Goal: Information Seeking & Learning: Learn about a topic

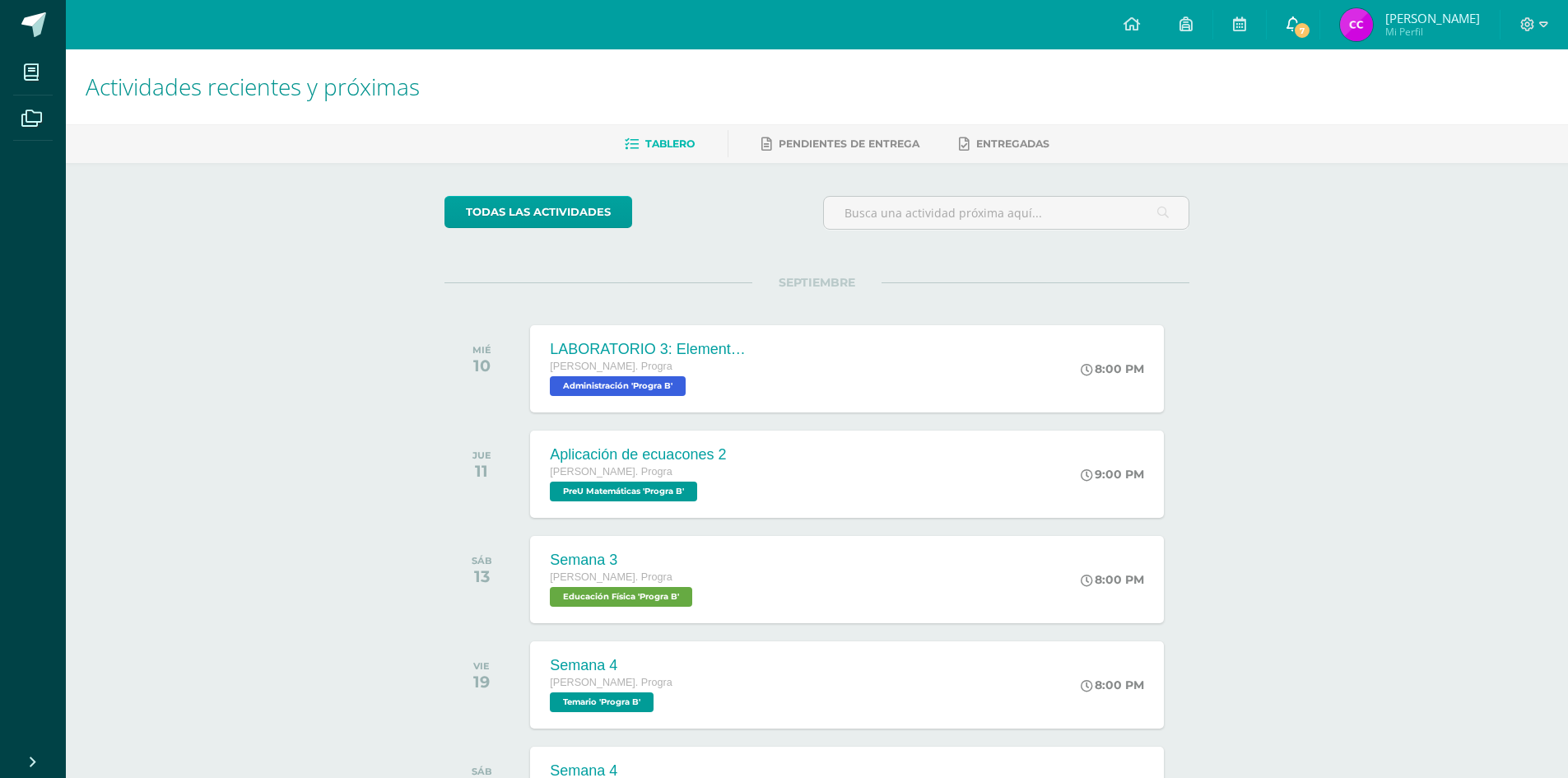
click at [1311, 24] on span "7" at bounding box center [1303, 30] width 18 height 18
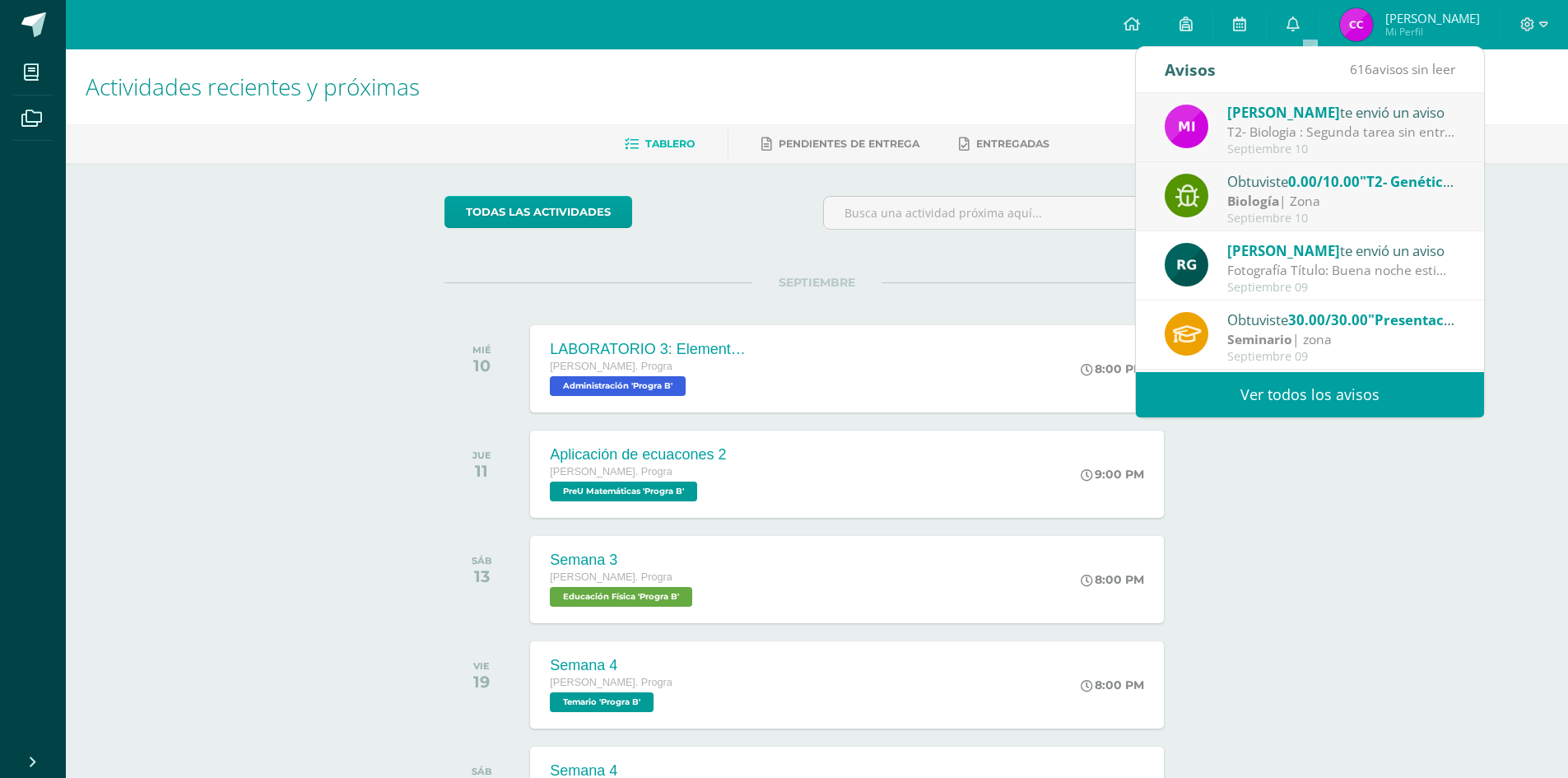
click at [1277, 122] on div "Mirna Sajché te envió un aviso" at bounding box center [1341, 111] width 229 height 21
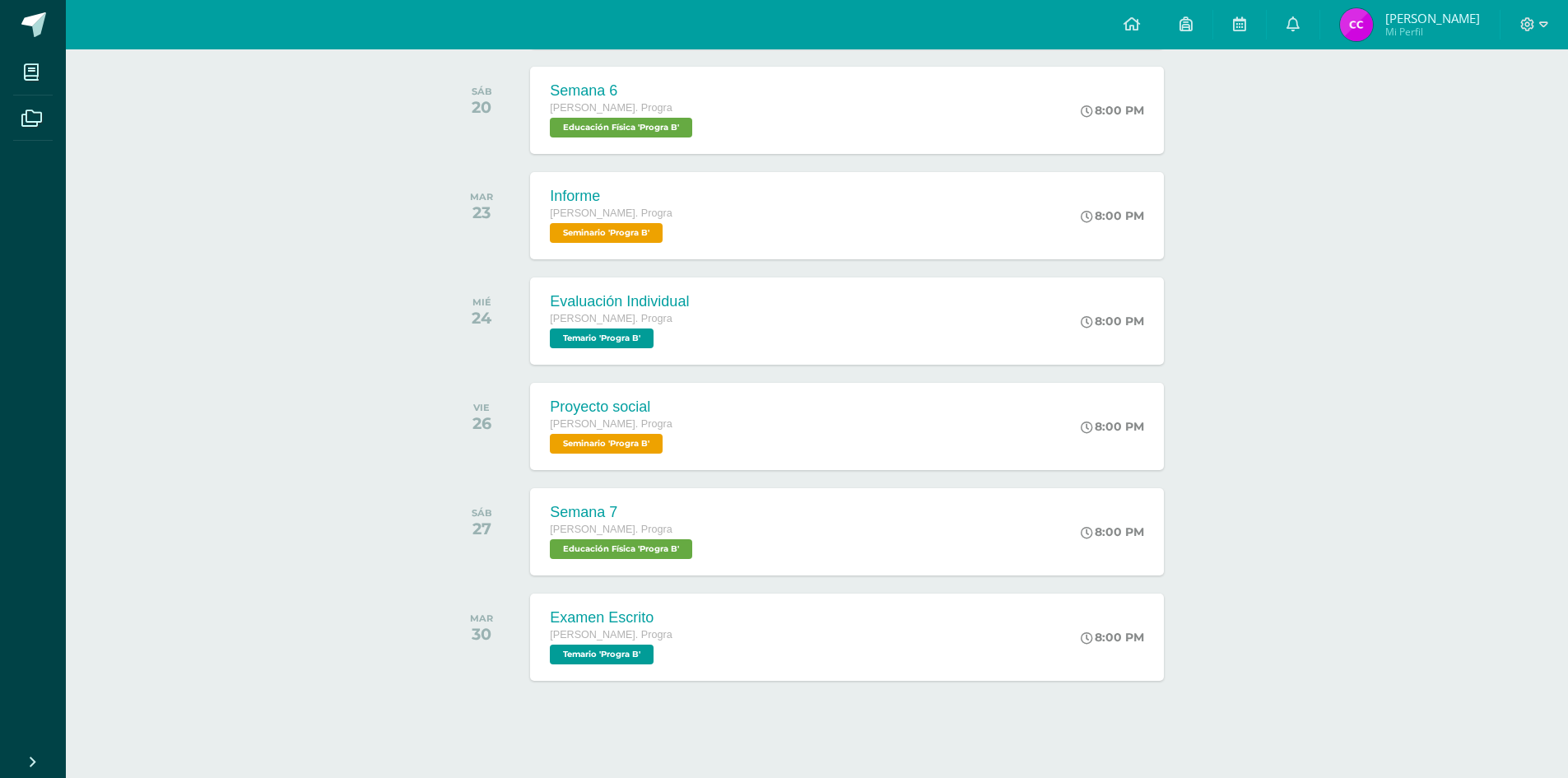
scroll to position [897, 0]
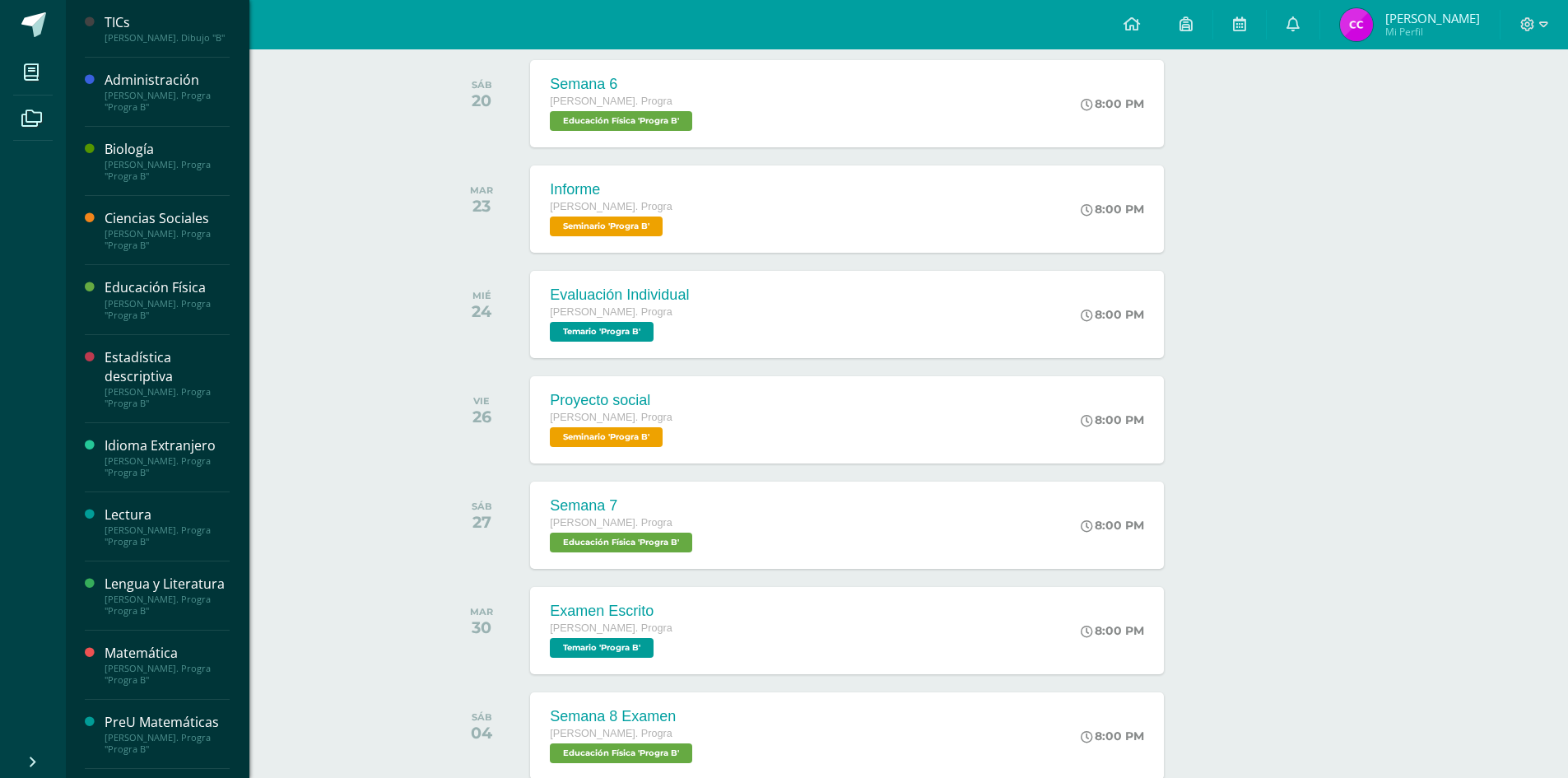
click at [136, 163] on div "[PERSON_NAME]. Progra "Progra B"" at bounding box center [167, 170] width 125 height 23
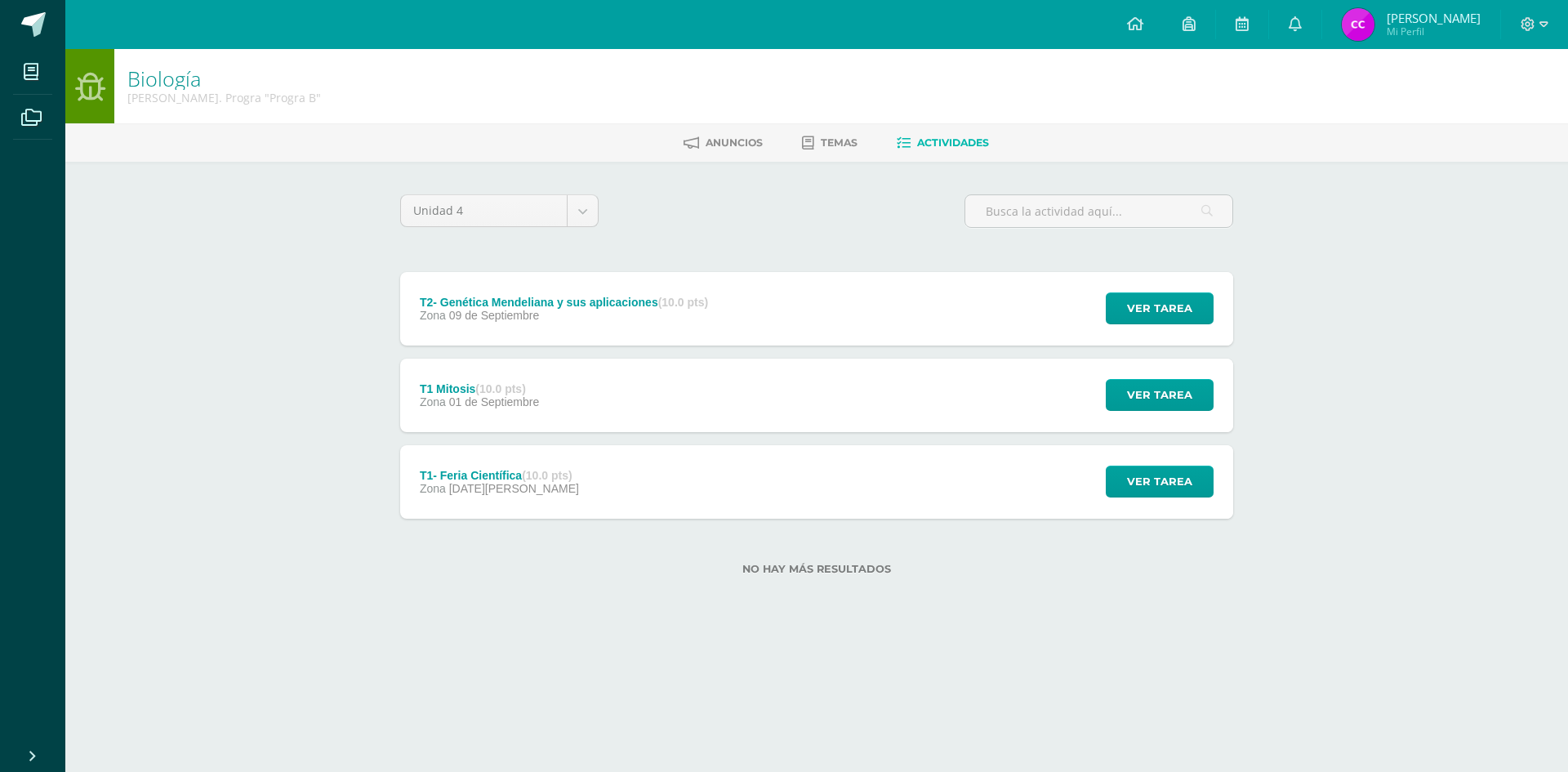
click at [831, 291] on div "T2- Genética Mendeliana y sus aplicaciones (10.0 pts) Zona 09 de Septiembre Ver…" at bounding box center [817, 308] width 833 height 74
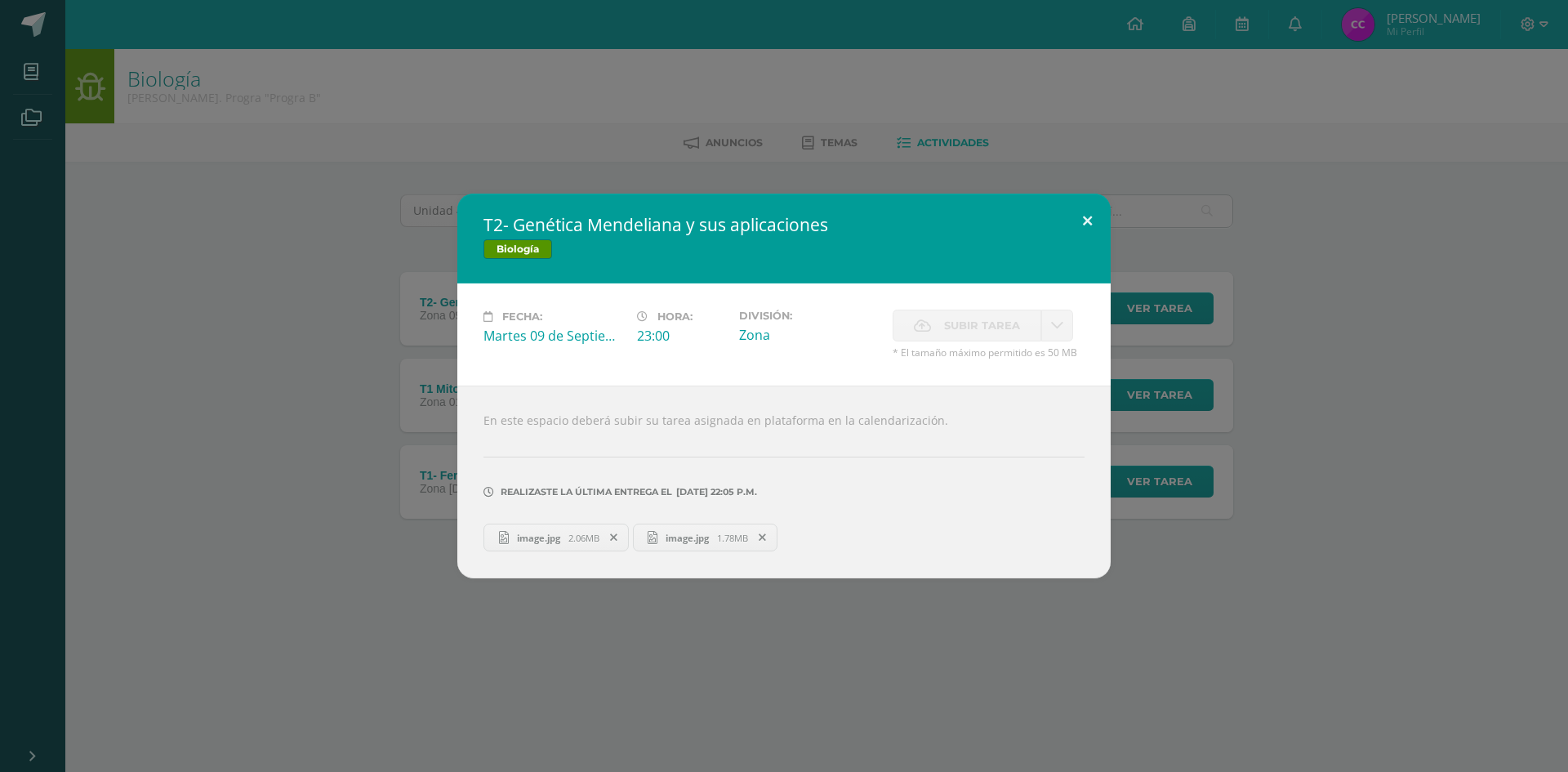
click at [1083, 223] on button at bounding box center [1087, 221] width 46 height 56
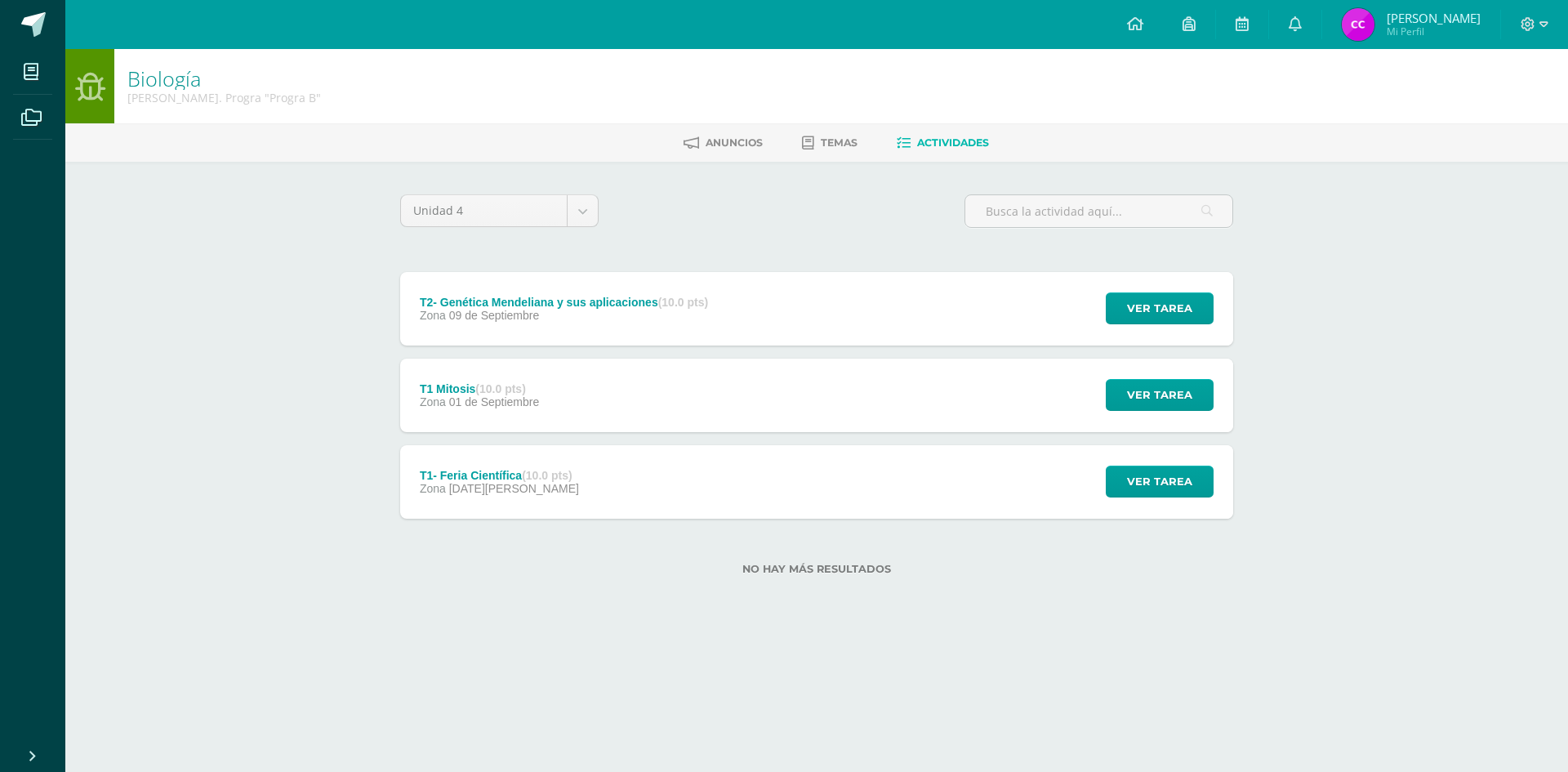
click at [695, 307] on strong "(10.0 pts)" at bounding box center [683, 302] width 50 height 13
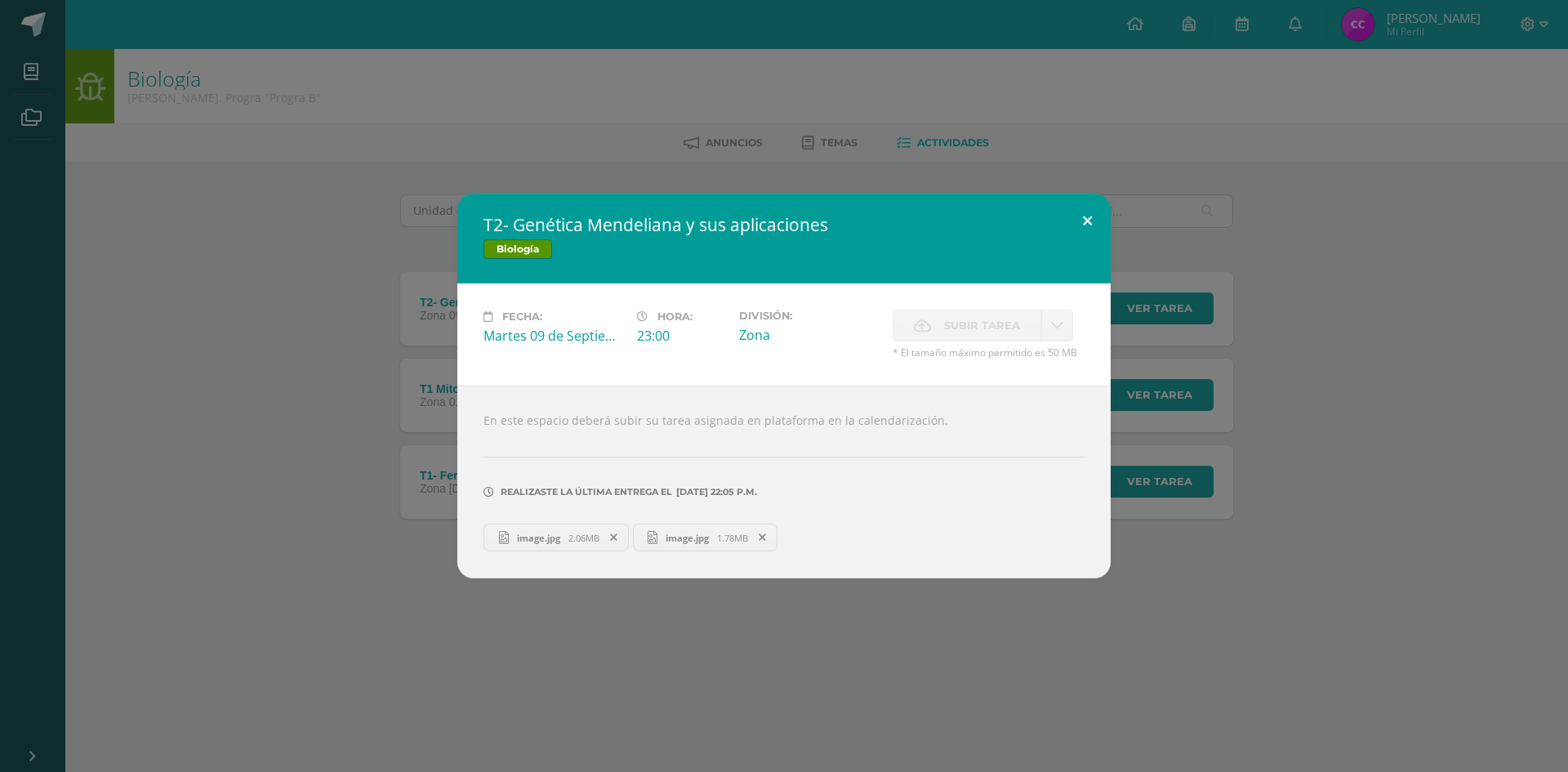
click at [1071, 216] on button at bounding box center [1087, 221] width 46 height 56
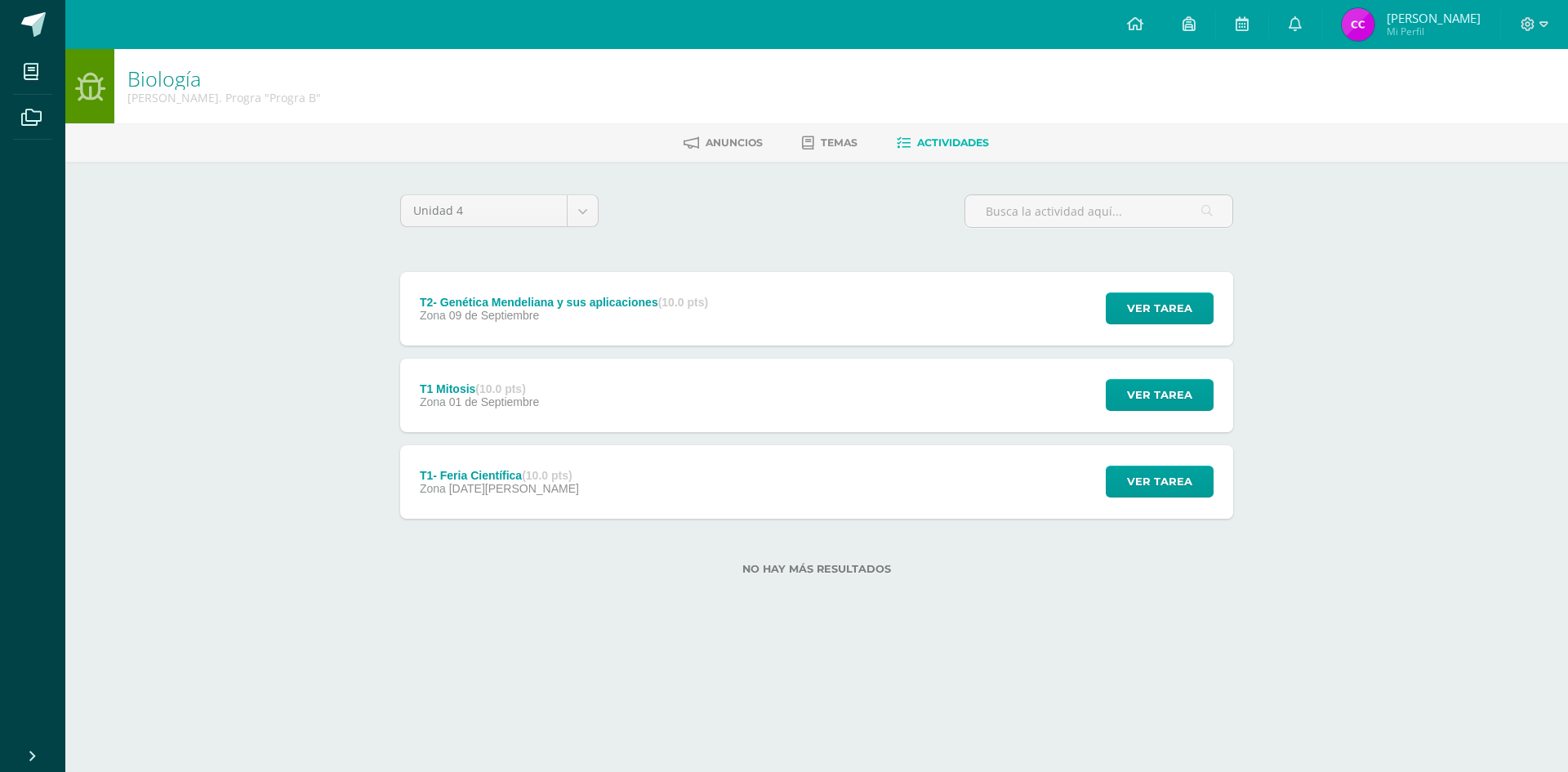
click at [797, 304] on div "T2- Genética Mendeliana y sus aplicaciones (10.0 pts) Zona 09 de Septiembre Ver…" at bounding box center [817, 308] width 833 height 74
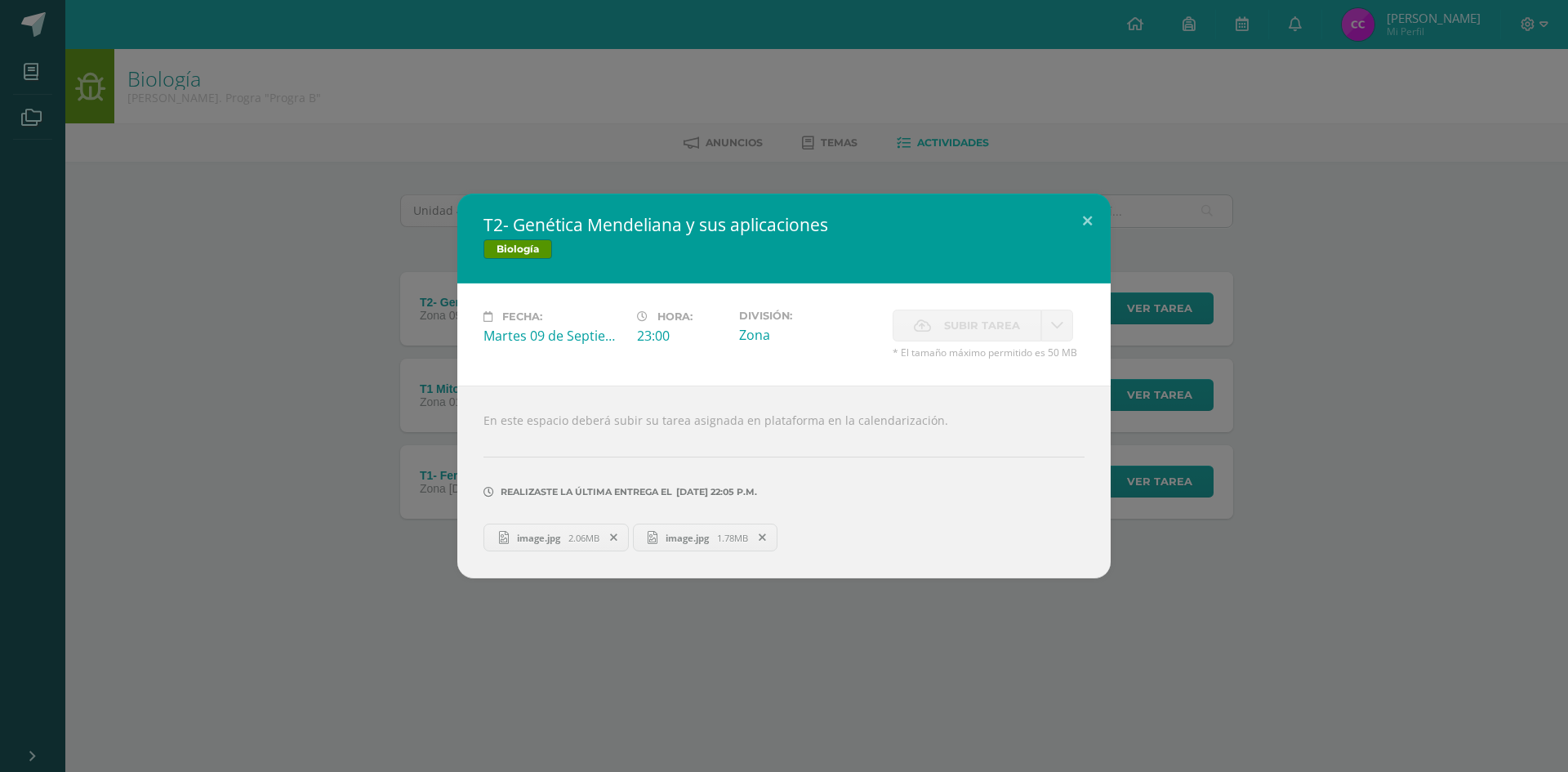
click at [542, 543] on span "image.jpg" at bounding box center [538, 537] width 59 height 12
click at [589, 113] on div "T2- Genética Mendeliana y sus aplicaciones Biología Fecha: Martes 09 de Septiem…" at bounding box center [784, 386] width 1568 height 772
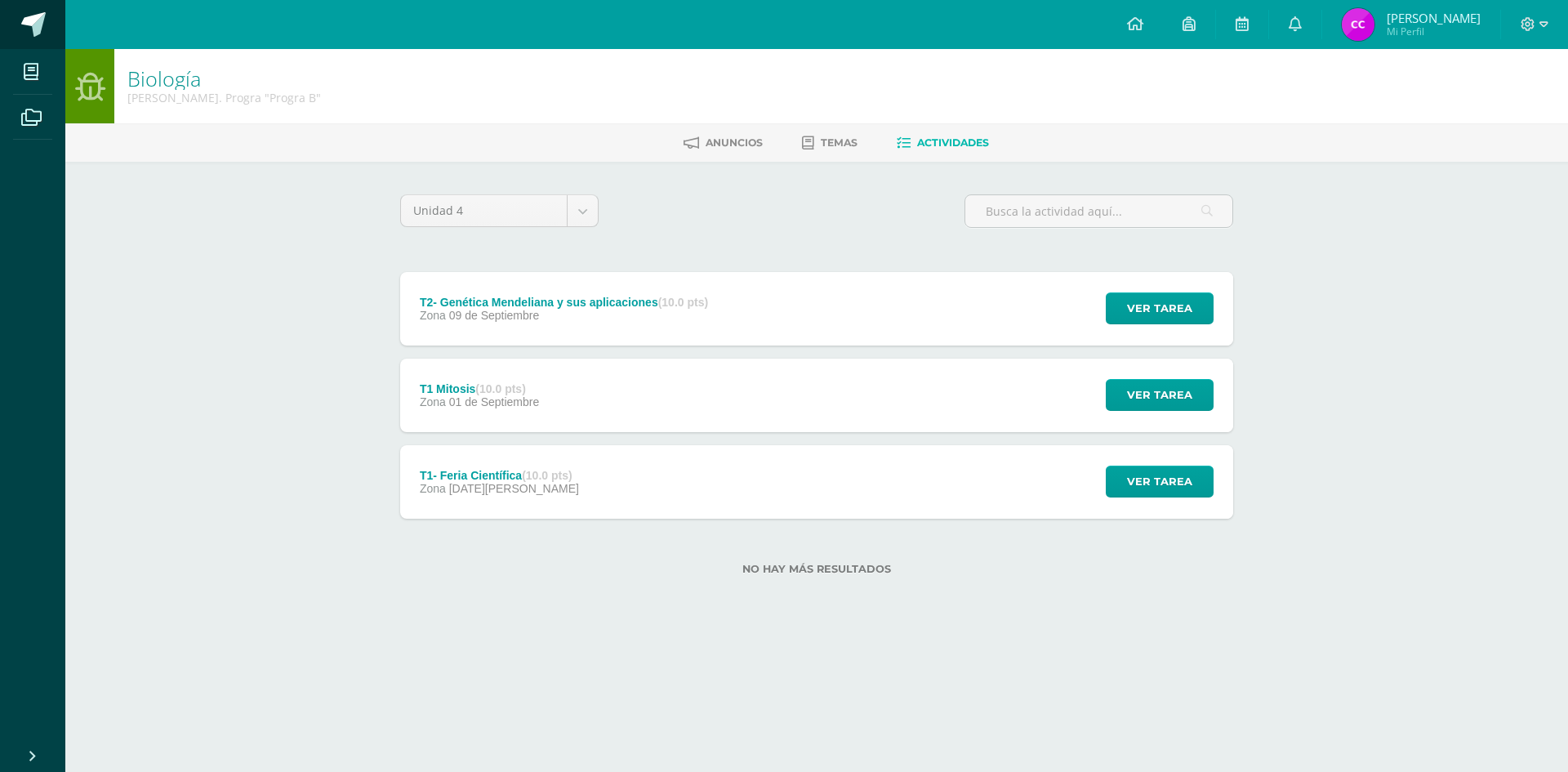
click at [27, 15] on span at bounding box center [33, 24] width 25 height 25
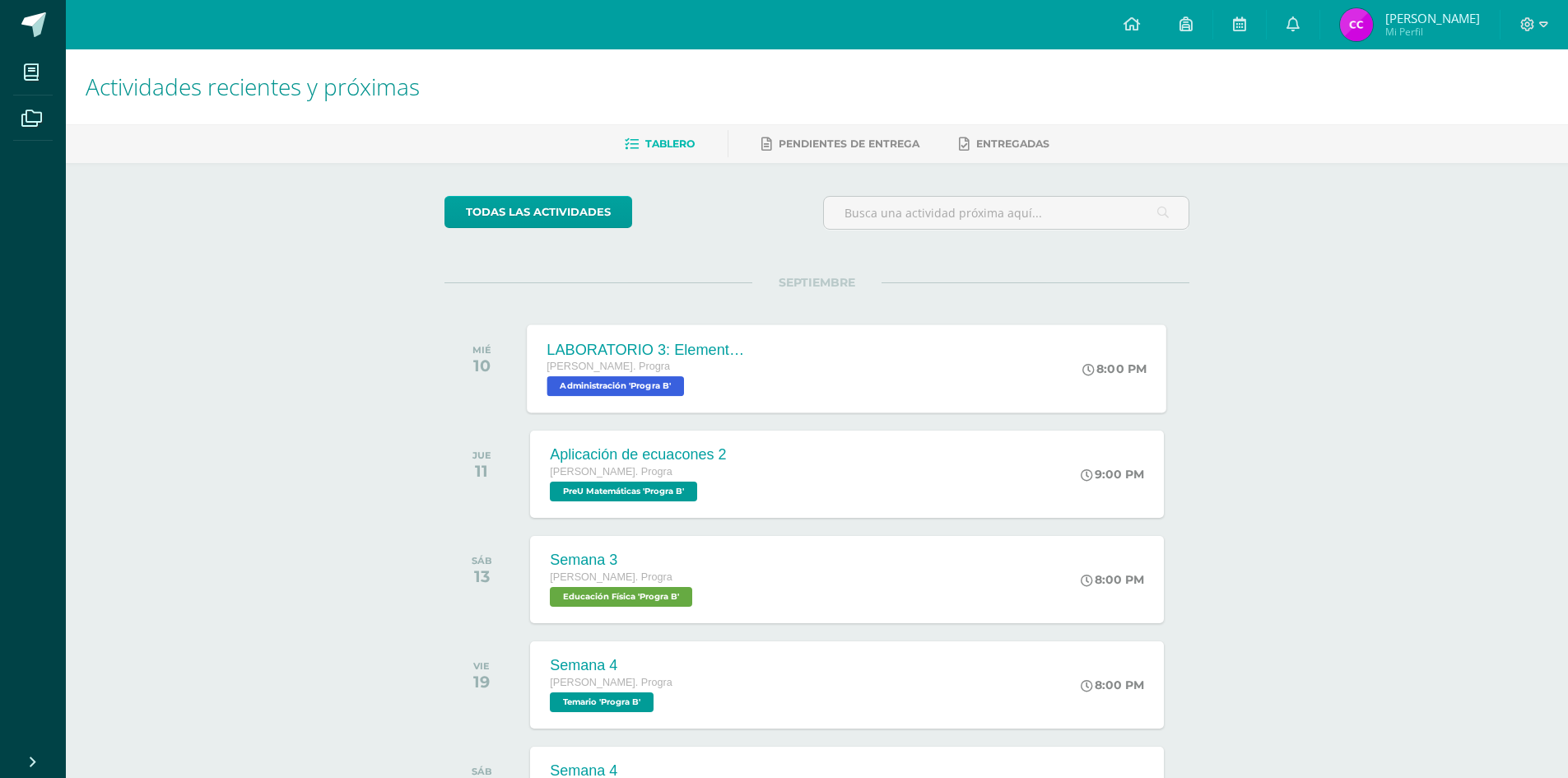
click at [800, 383] on div "LABORATORIO 3: Elementos del aprendizaje. [PERSON_NAME]. Progra Administración …" at bounding box center [847, 368] width 639 height 88
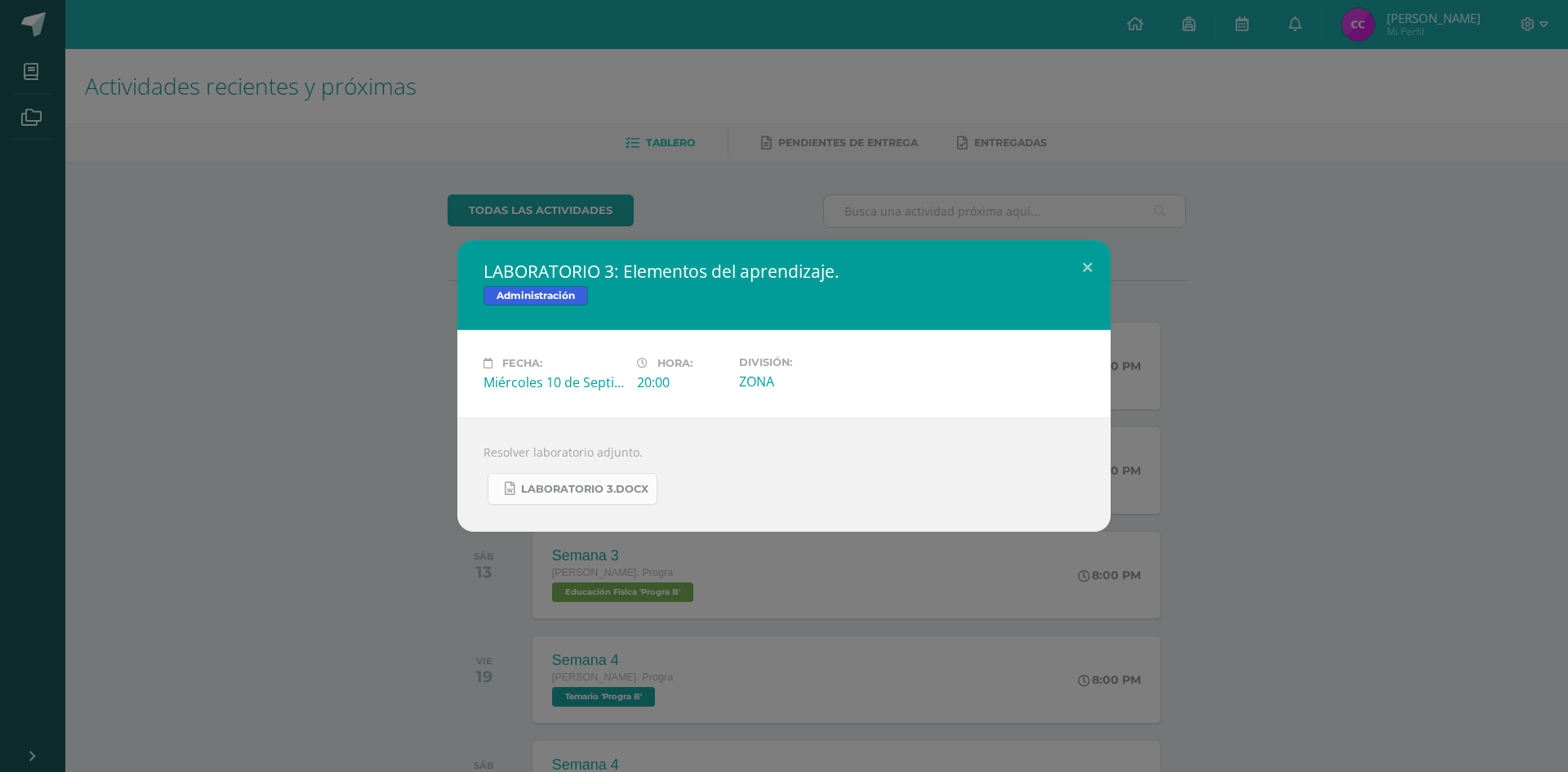
click at [564, 481] on link "LABORATORIO 3.docx" at bounding box center [573, 489] width 170 height 32
